Goal: Transaction & Acquisition: Purchase product/service

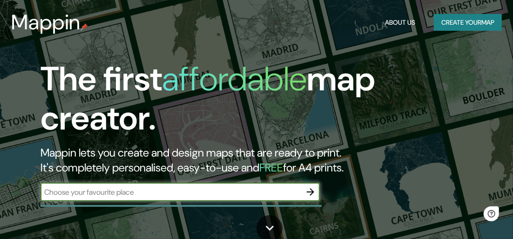
click at [132, 189] on input "text" at bounding box center [170, 192] width 261 height 11
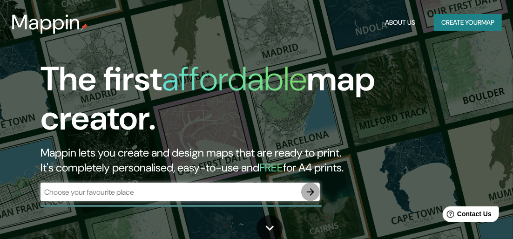
click at [309, 193] on icon "button" at bounding box center [310, 191] width 11 height 11
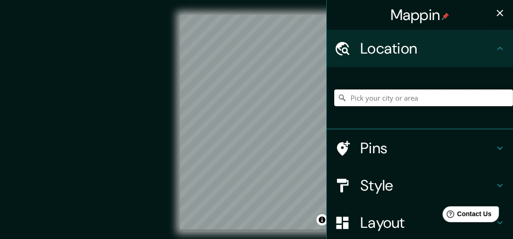
click at [368, 99] on input "Pick your city or area" at bounding box center [423, 97] width 179 height 17
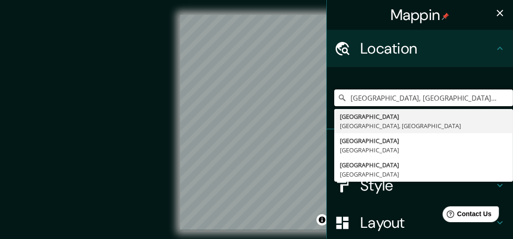
click at [222, 101] on div "Mappin Location [GEOGRAPHIC_DATA], [GEOGRAPHIC_DATA], [GEOGRAPHIC_DATA] [GEOGRA…" at bounding box center [256, 130] width 513 height 260
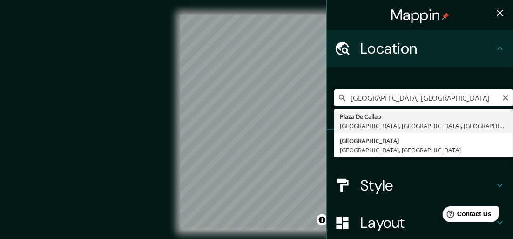
type input "[GEOGRAPHIC_DATA], [GEOGRAPHIC_DATA], [GEOGRAPHIC_DATA]"
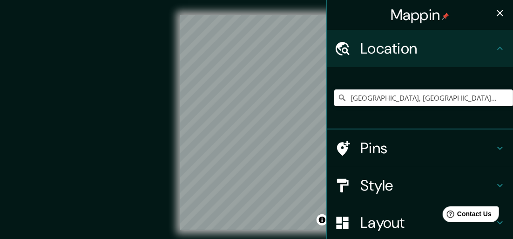
click at [494, 149] on icon at bounding box center [499, 147] width 11 height 11
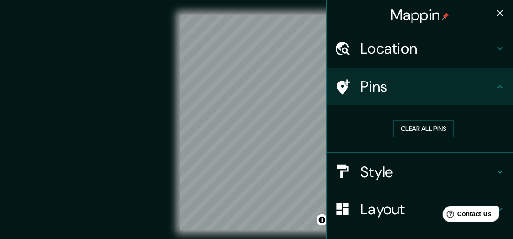
click at [497, 14] on icon "button" at bounding box center [500, 13] width 7 height 7
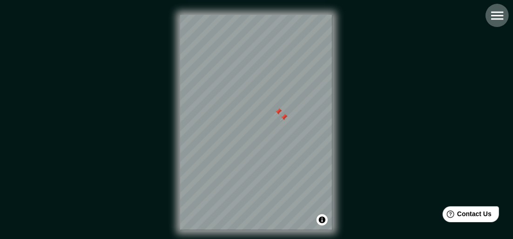
click at [501, 17] on icon "button" at bounding box center [497, 15] width 16 height 16
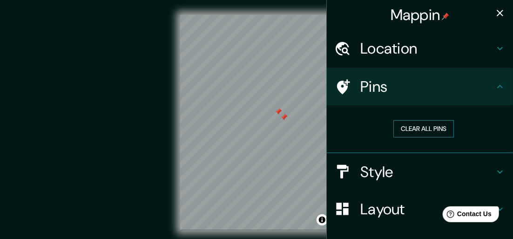
click at [426, 128] on button "Clear all pins" at bounding box center [423, 128] width 61 height 17
click at [485, 171] on h4 "Style" at bounding box center [427, 171] width 134 height 19
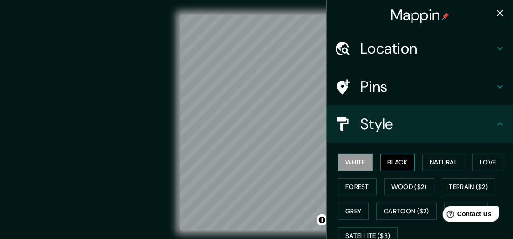
click at [385, 162] on button "Black" at bounding box center [397, 162] width 35 height 17
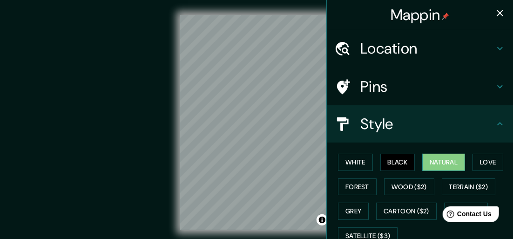
click at [439, 159] on button "Natural" at bounding box center [443, 162] width 43 height 17
click at [483, 162] on button "Love" at bounding box center [487, 162] width 31 height 17
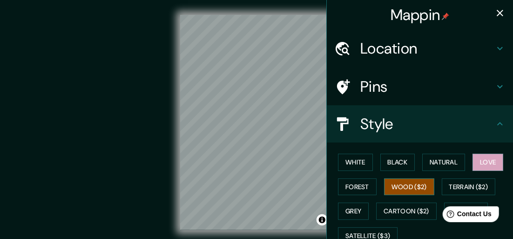
click at [393, 186] on button "Wood ($2)" at bounding box center [409, 186] width 50 height 17
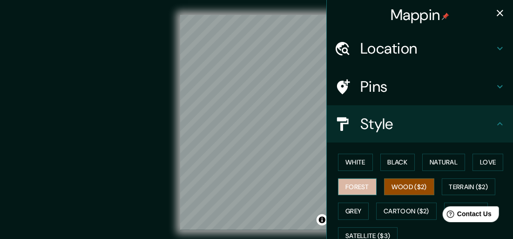
click at [356, 186] on button "Forest" at bounding box center [357, 186] width 39 height 17
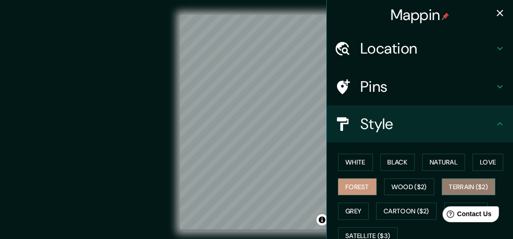
click at [466, 184] on button "Terrain ($2)" at bounding box center [469, 186] width 54 height 17
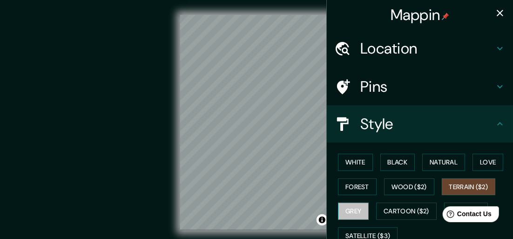
click at [352, 206] on button "Grey" at bounding box center [353, 210] width 31 height 17
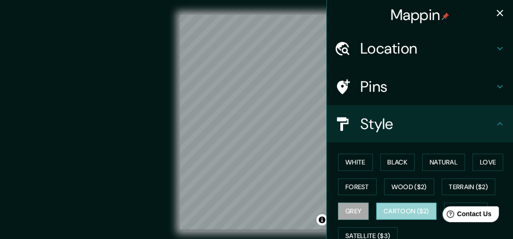
click at [389, 211] on button "Cartoon ($2)" at bounding box center [406, 210] width 61 height 17
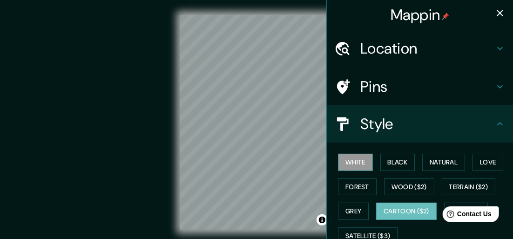
click at [351, 162] on button "White" at bounding box center [355, 162] width 35 height 17
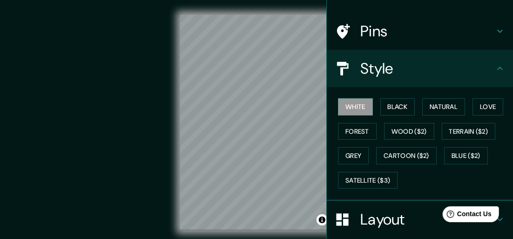
scroll to position [59, 0]
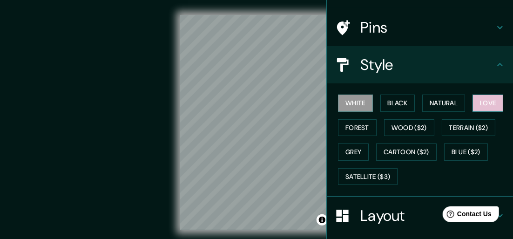
click at [485, 102] on button "Love" at bounding box center [487, 102] width 31 height 17
click at [275, 233] on div "© Mapbox © OpenStreetMap Improve this map" at bounding box center [256, 122] width 491 height 245
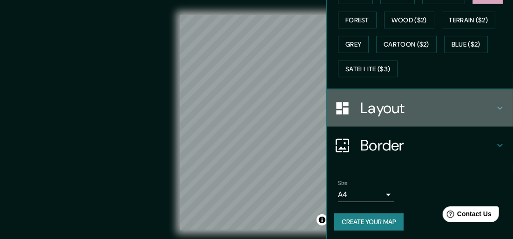
click at [496, 105] on icon at bounding box center [499, 107] width 11 height 11
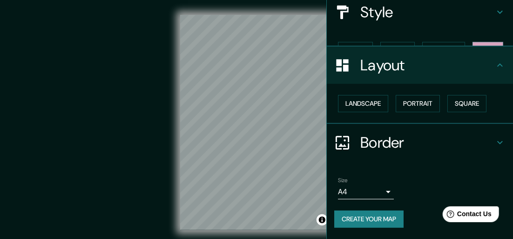
scroll to position [95, 0]
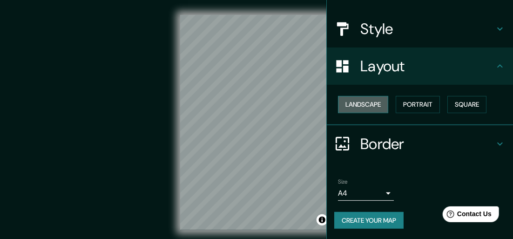
click at [350, 101] on button "Landscape" at bounding box center [363, 104] width 50 height 17
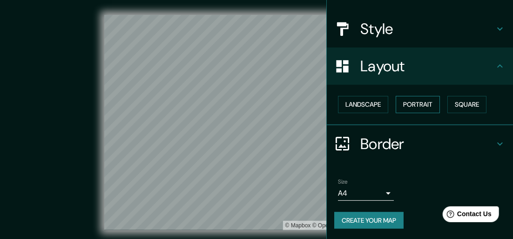
click at [414, 105] on button "Portrait" at bounding box center [418, 104] width 44 height 17
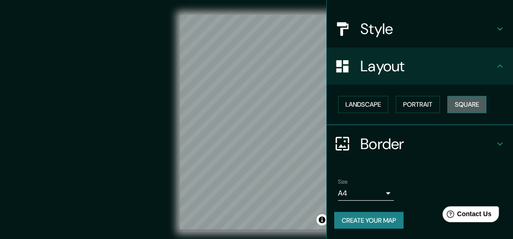
click at [463, 108] on button "Square" at bounding box center [466, 104] width 39 height 17
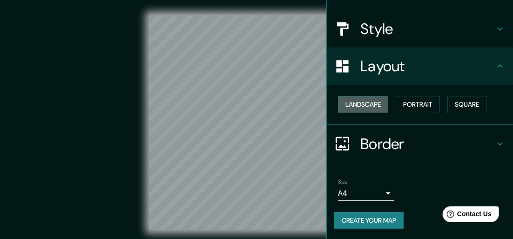
click at [368, 101] on button "Landscape" at bounding box center [363, 104] width 50 height 17
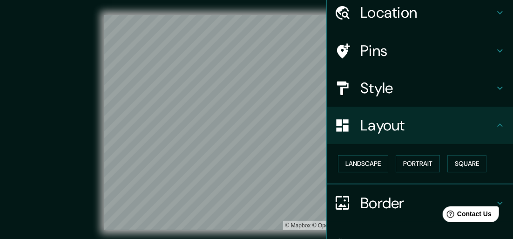
scroll to position [0, 0]
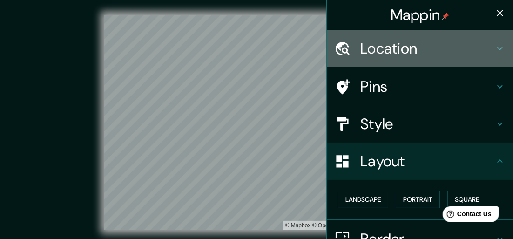
click at [494, 49] on icon at bounding box center [499, 48] width 11 height 11
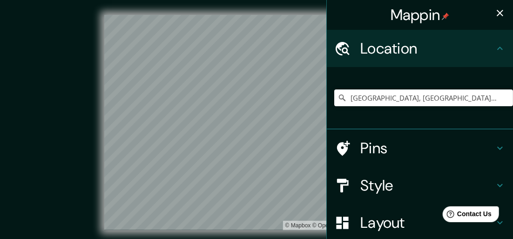
click at [415, 148] on h4 "Pins" at bounding box center [427, 148] width 134 height 19
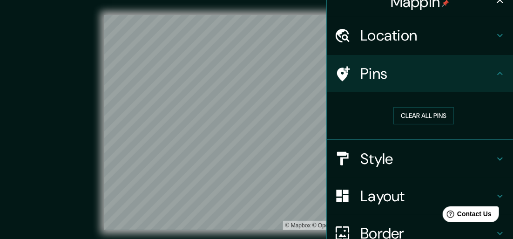
scroll to position [47, 0]
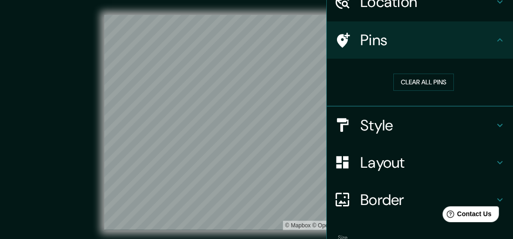
click at [453, 119] on h4 "Style" at bounding box center [427, 125] width 134 height 19
